Goal: Book appointment/travel/reservation

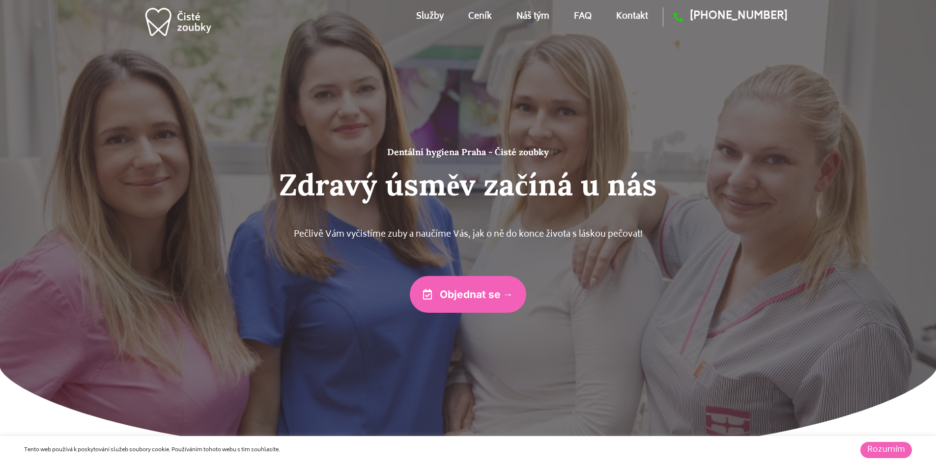
click at [463, 295] on span "Objednat se →" at bounding box center [477, 294] width 74 height 10
click at [631, 16] on link "Kontakt" at bounding box center [632, 17] width 32 height 44
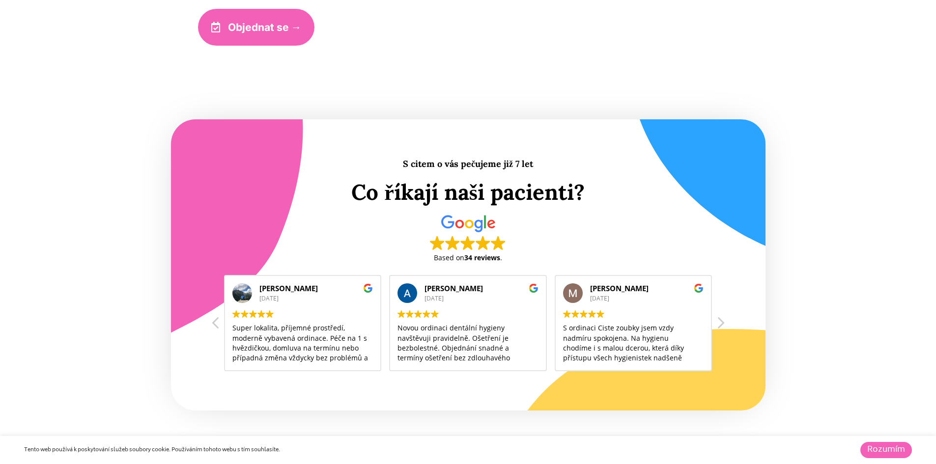
scroll to position [2748, 0]
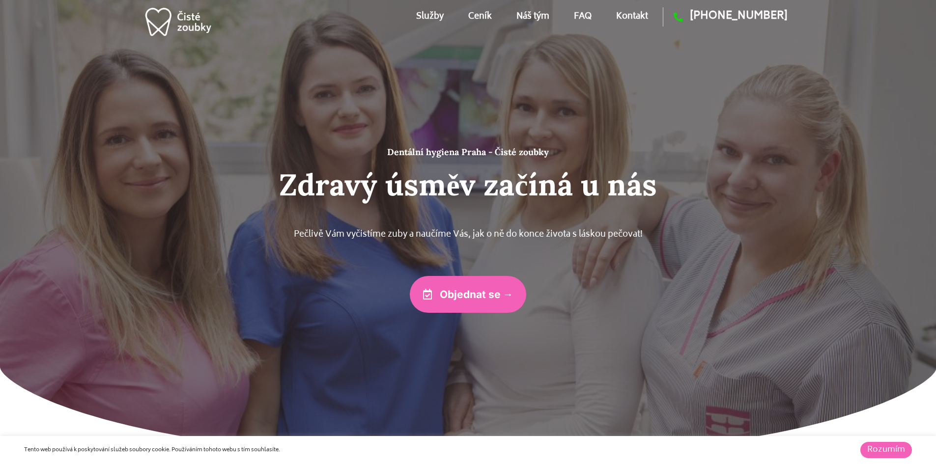
click at [532, 14] on link "Náš tým" at bounding box center [532, 17] width 33 height 44
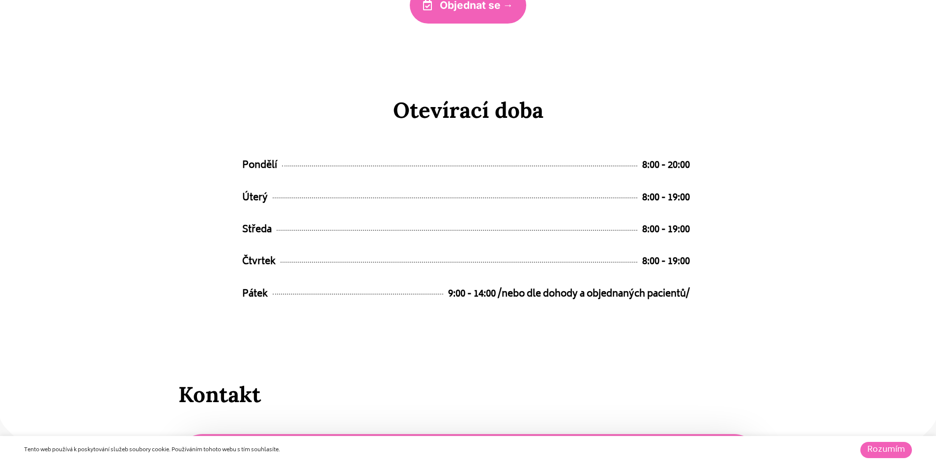
scroll to position [4911, 0]
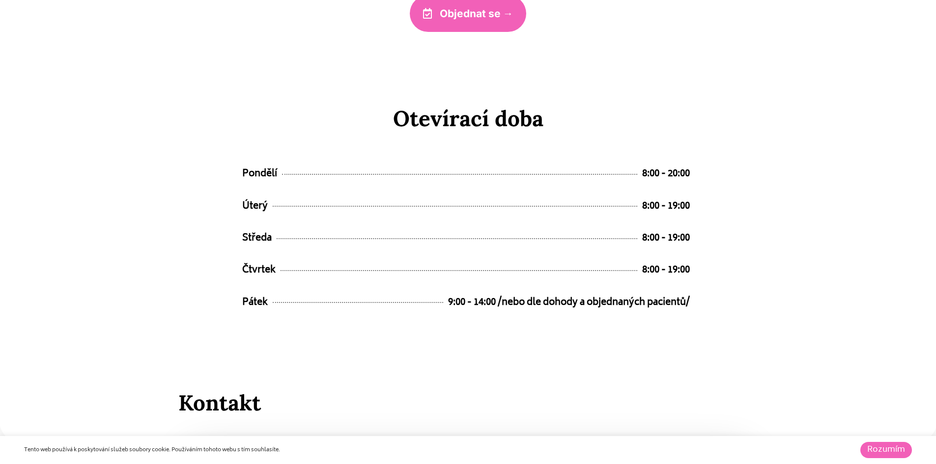
click at [883, 446] on link "Rozumím" at bounding box center [886, 450] width 52 height 16
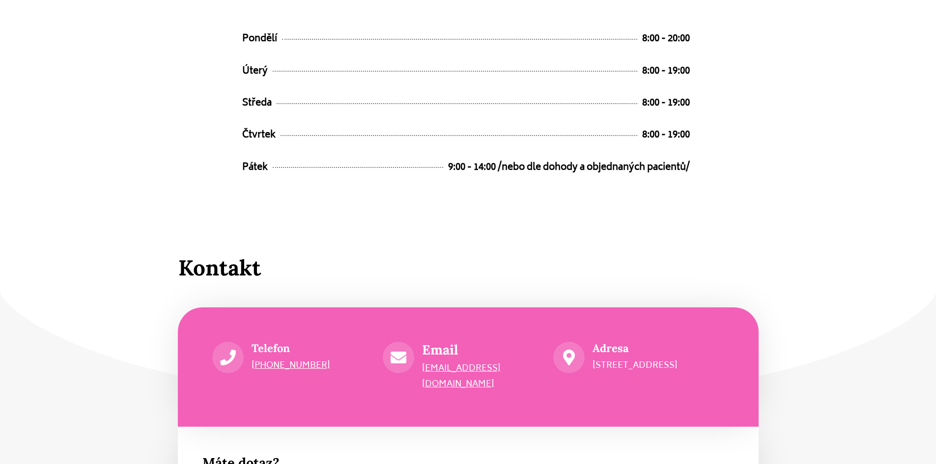
scroll to position [4862, 0]
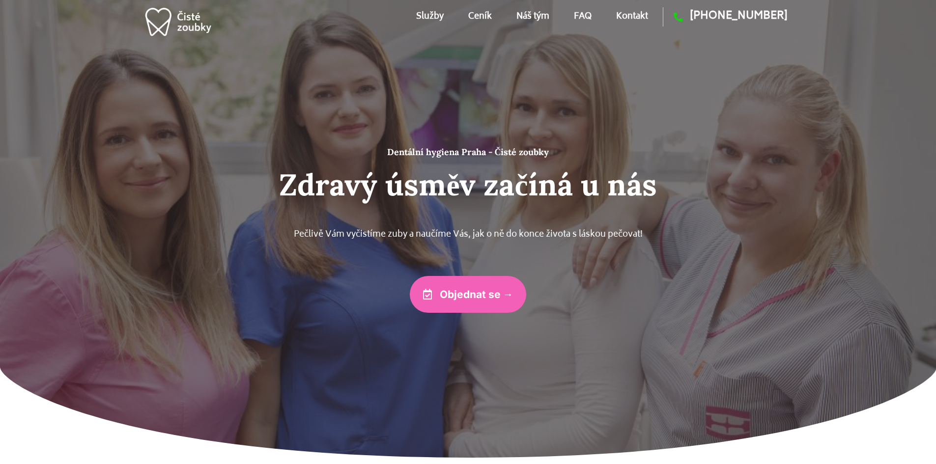
click at [477, 294] on span "Objednat se →" at bounding box center [477, 294] width 74 height 10
click at [438, 15] on link "Služby" at bounding box center [430, 17] width 28 height 44
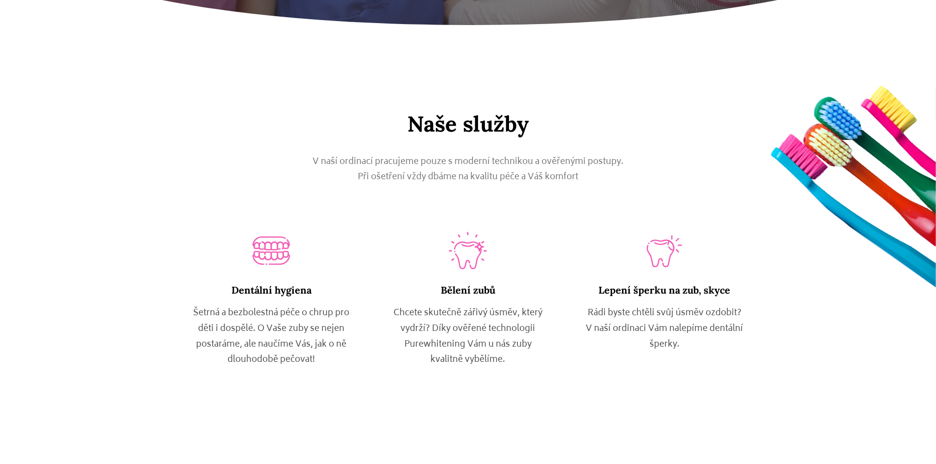
scroll to position [544, 0]
